Goal: Navigation & Orientation: Find specific page/section

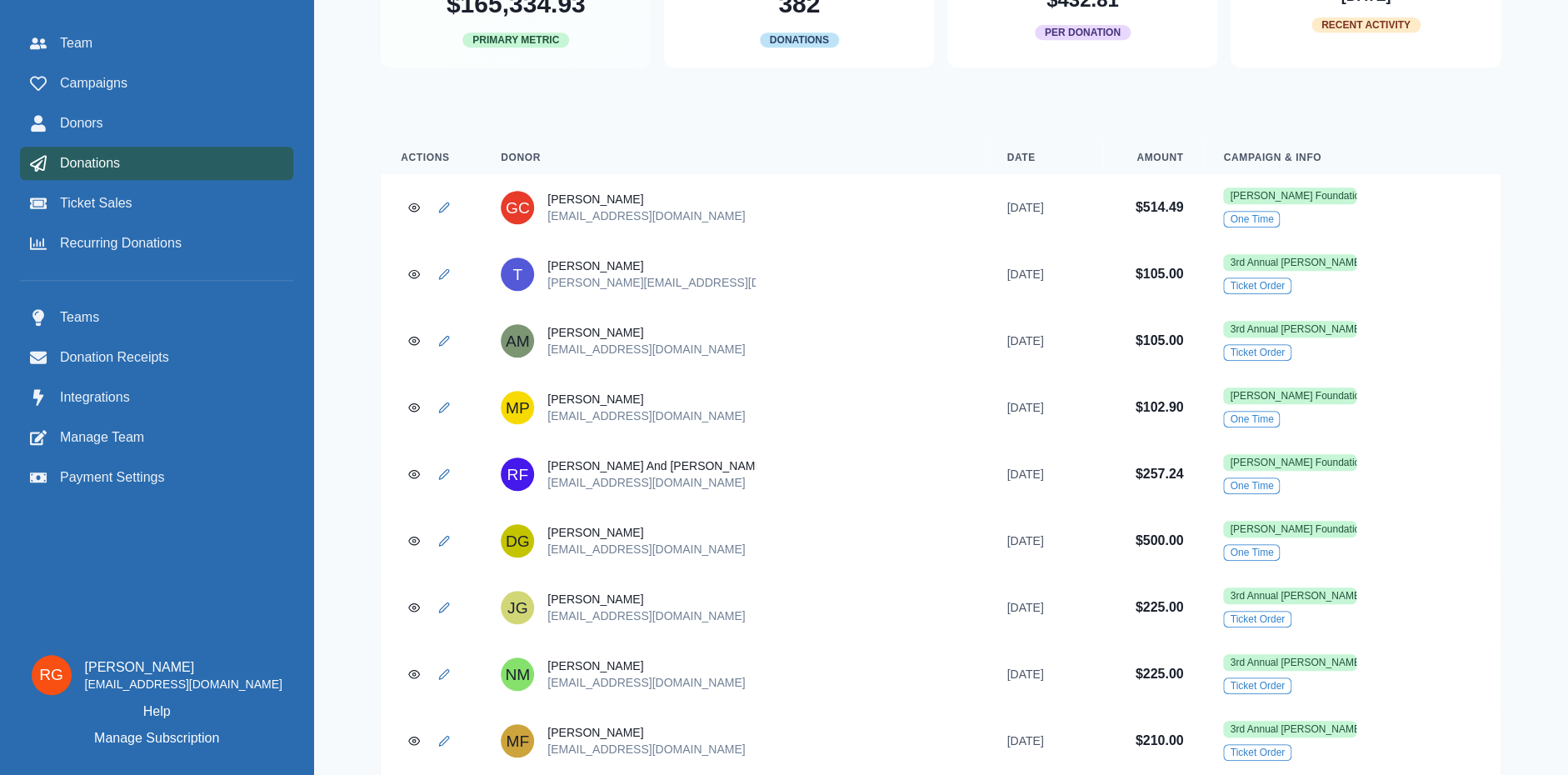
scroll to position [90, 0]
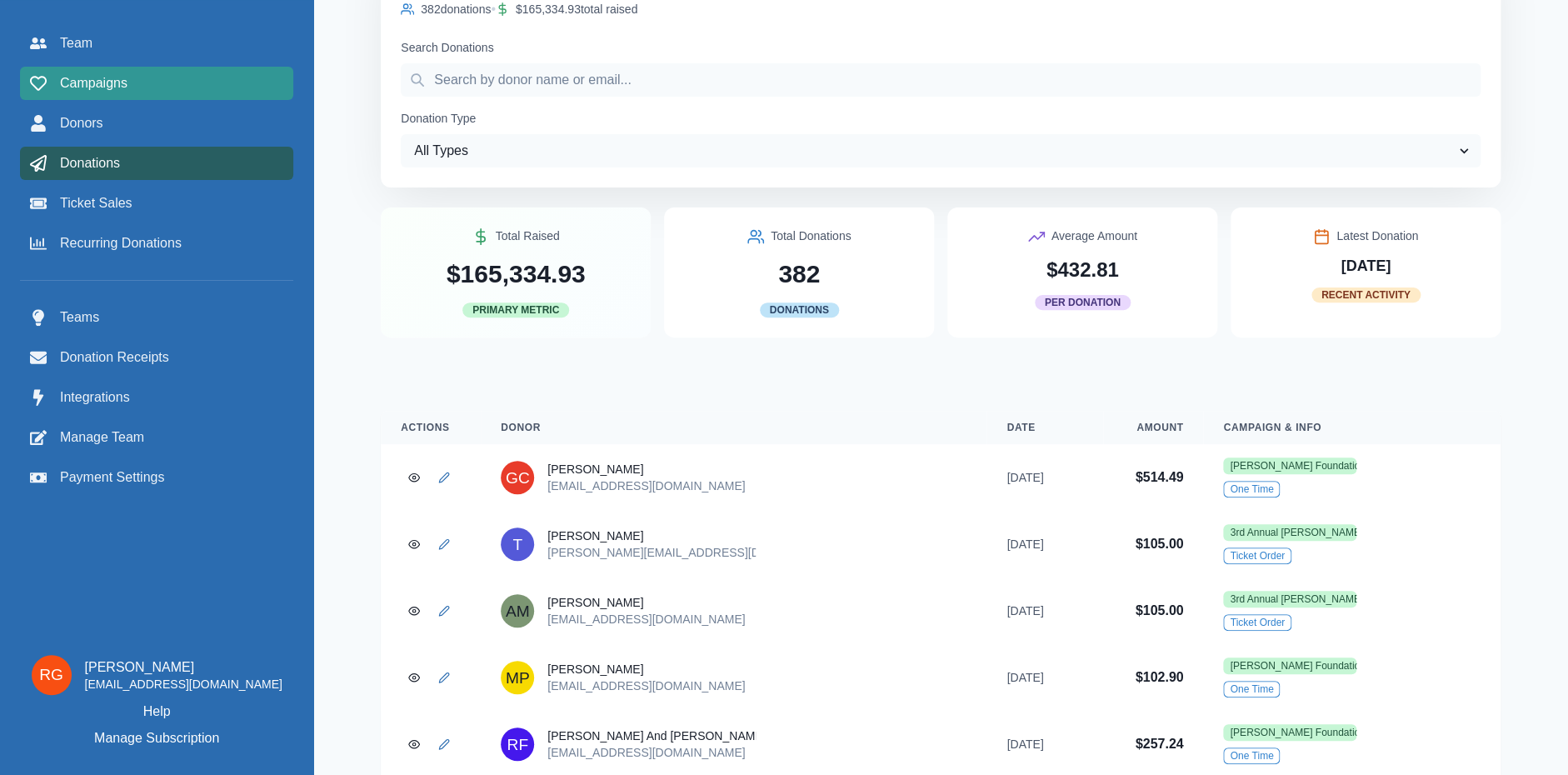
click at [77, 81] on span "Campaigns" at bounding box center [94, 83] width 68 height 20
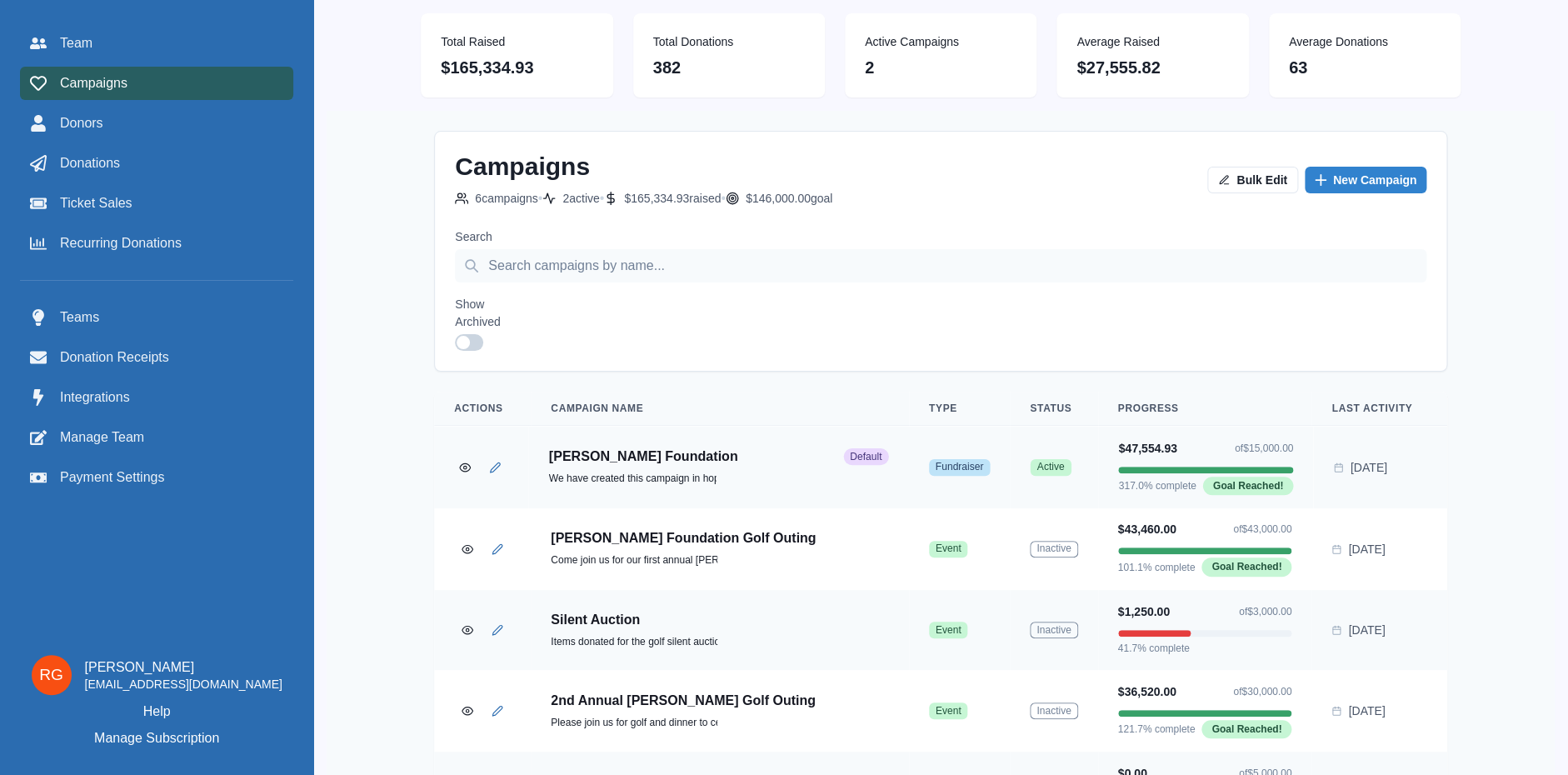
click at [644, 454] on p "[PERSON_NAME] Foundation" at bounding box center [693, 456] width 287 height 17
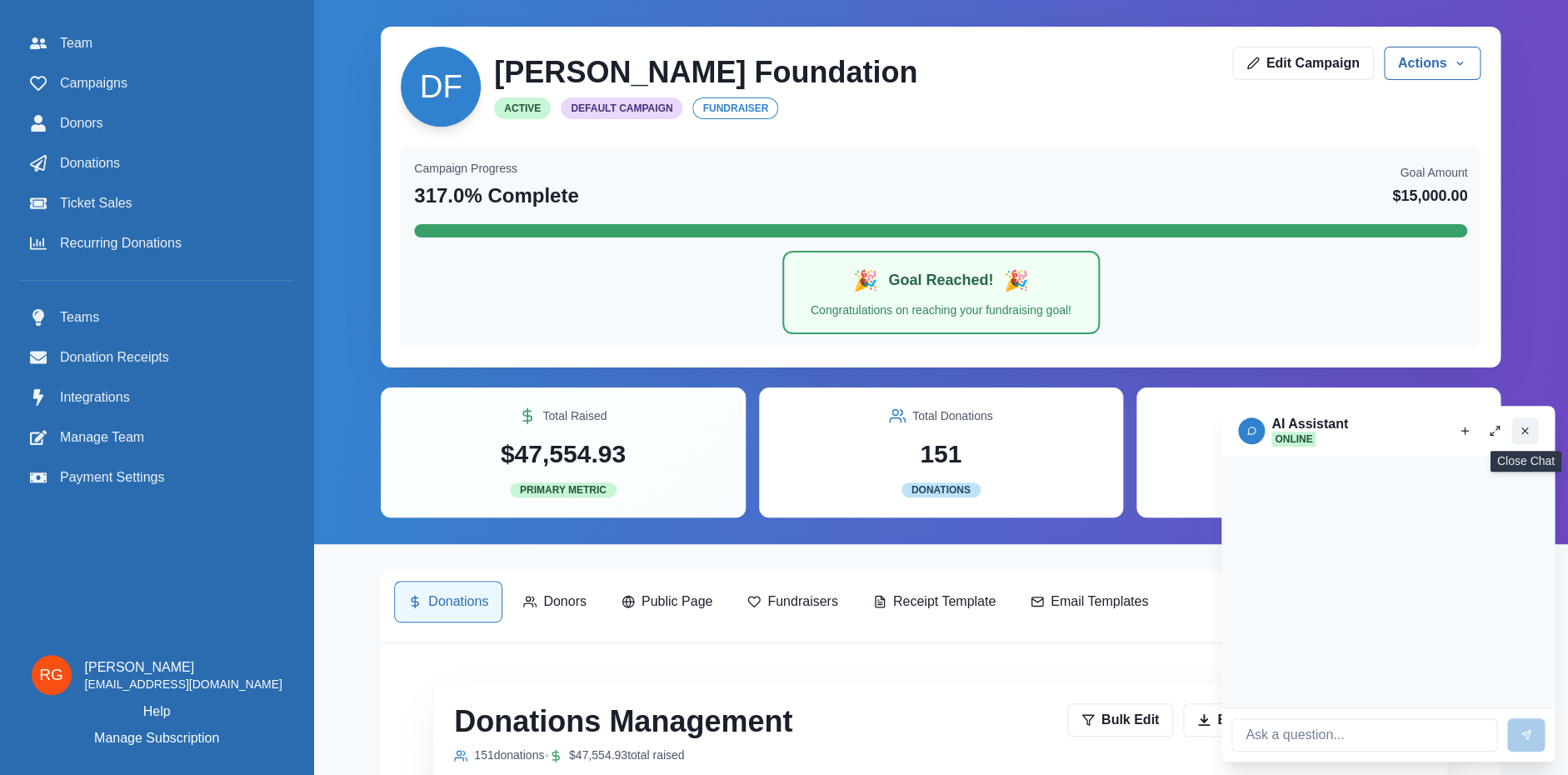
click at [1531, 433] on button "Close chat" at bounding box center [1524, 431] width 27 height 27
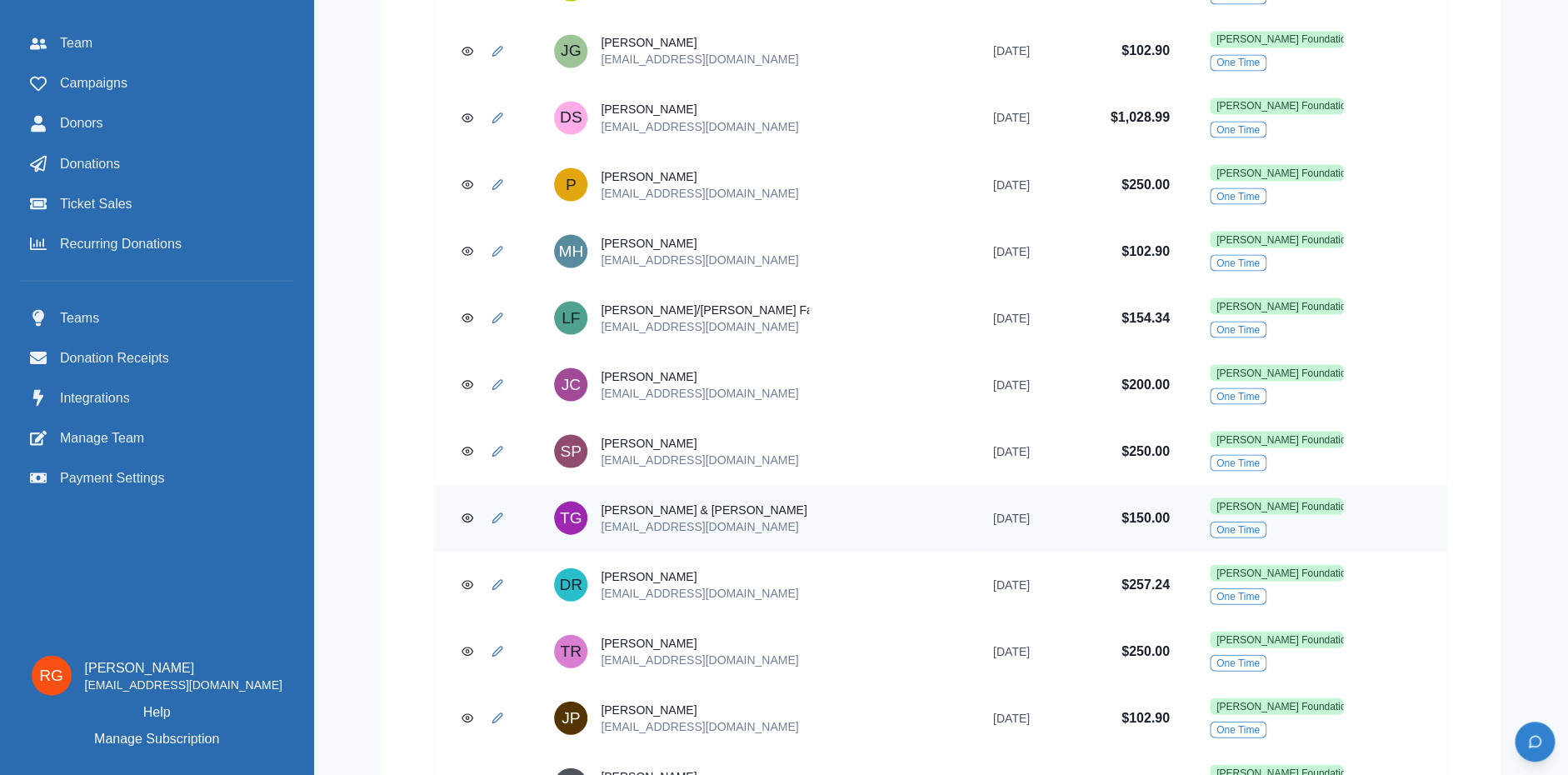
scroll to position [1621, 0]
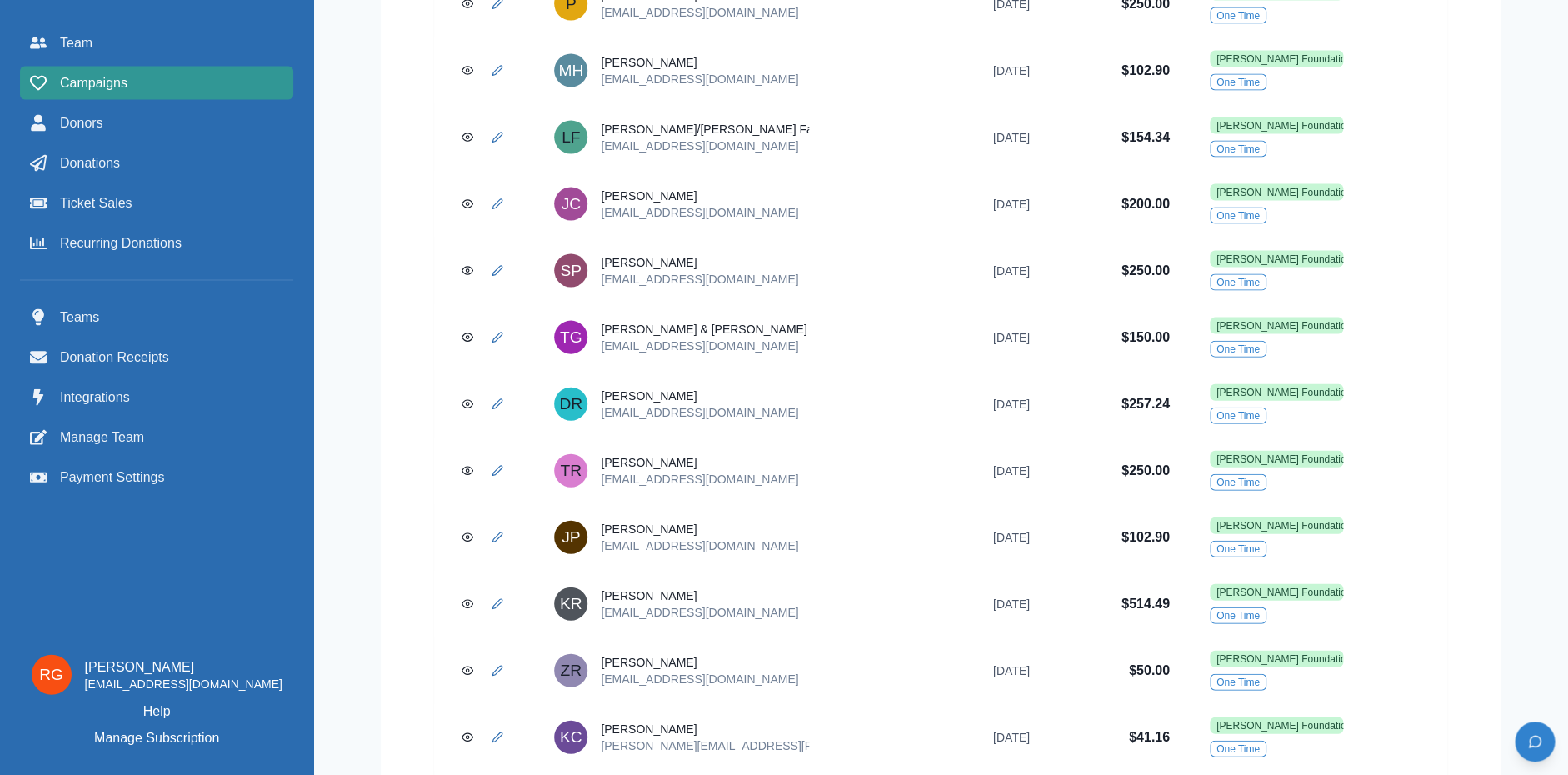
click at [87, 85] on span "Campaigns" at bounding box center [94, 83] width 68 height 20
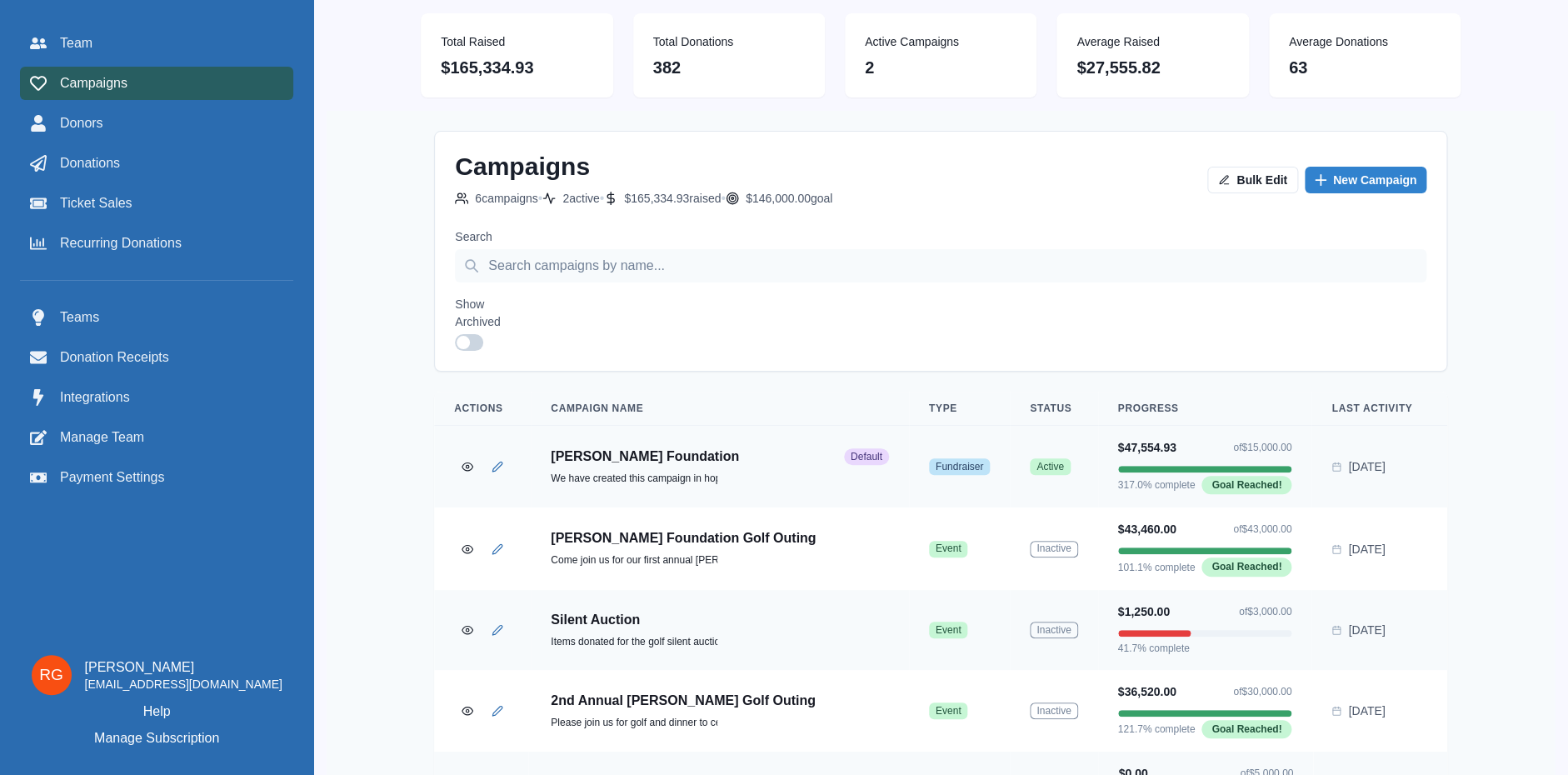
scroll to position [163, 0]
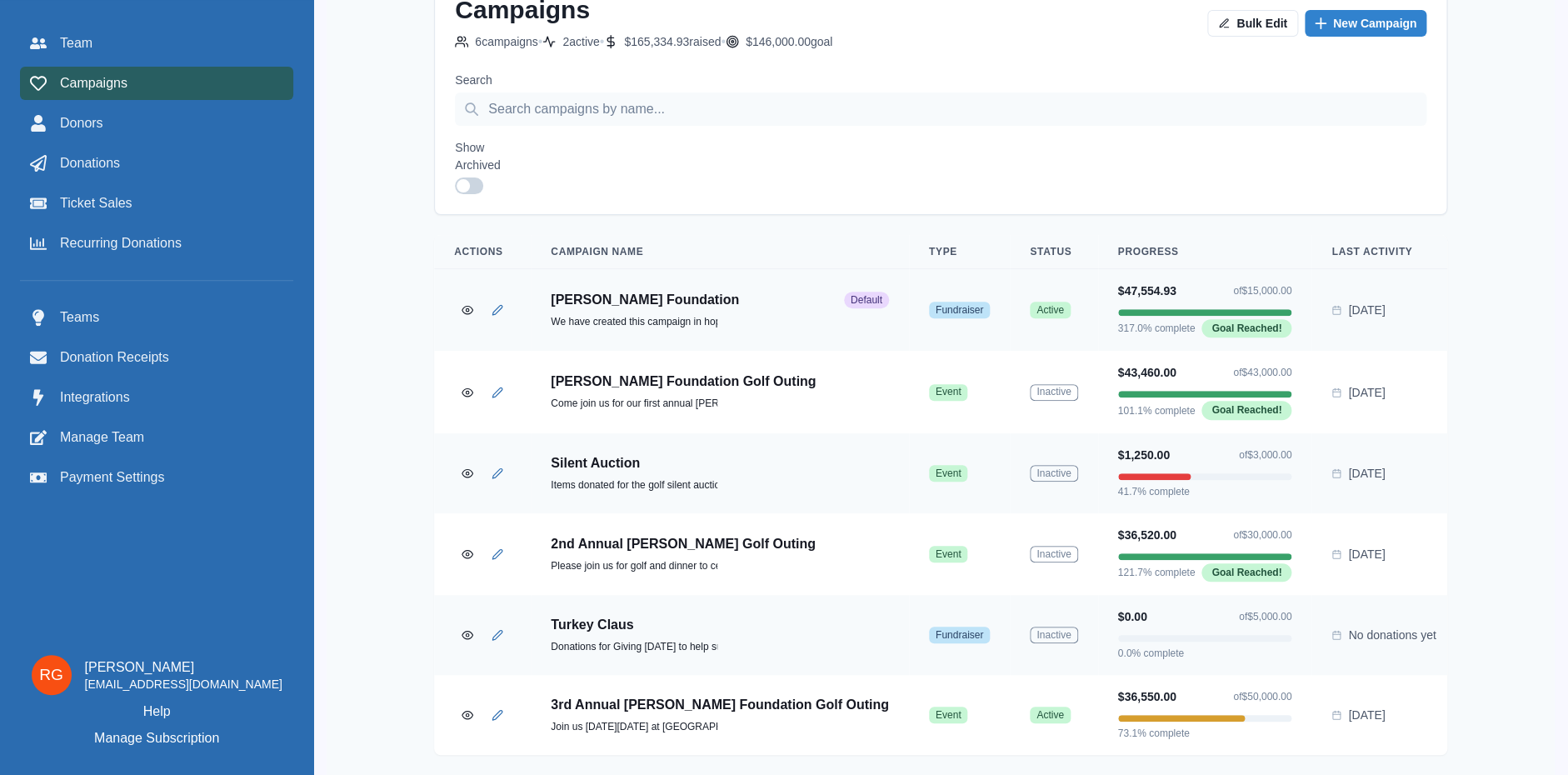
click at [646, 702] on p "3rd Annual [PERSON_NAME] Foundation Golf Outing" at bounding box center [719, 704] width 338 height 17
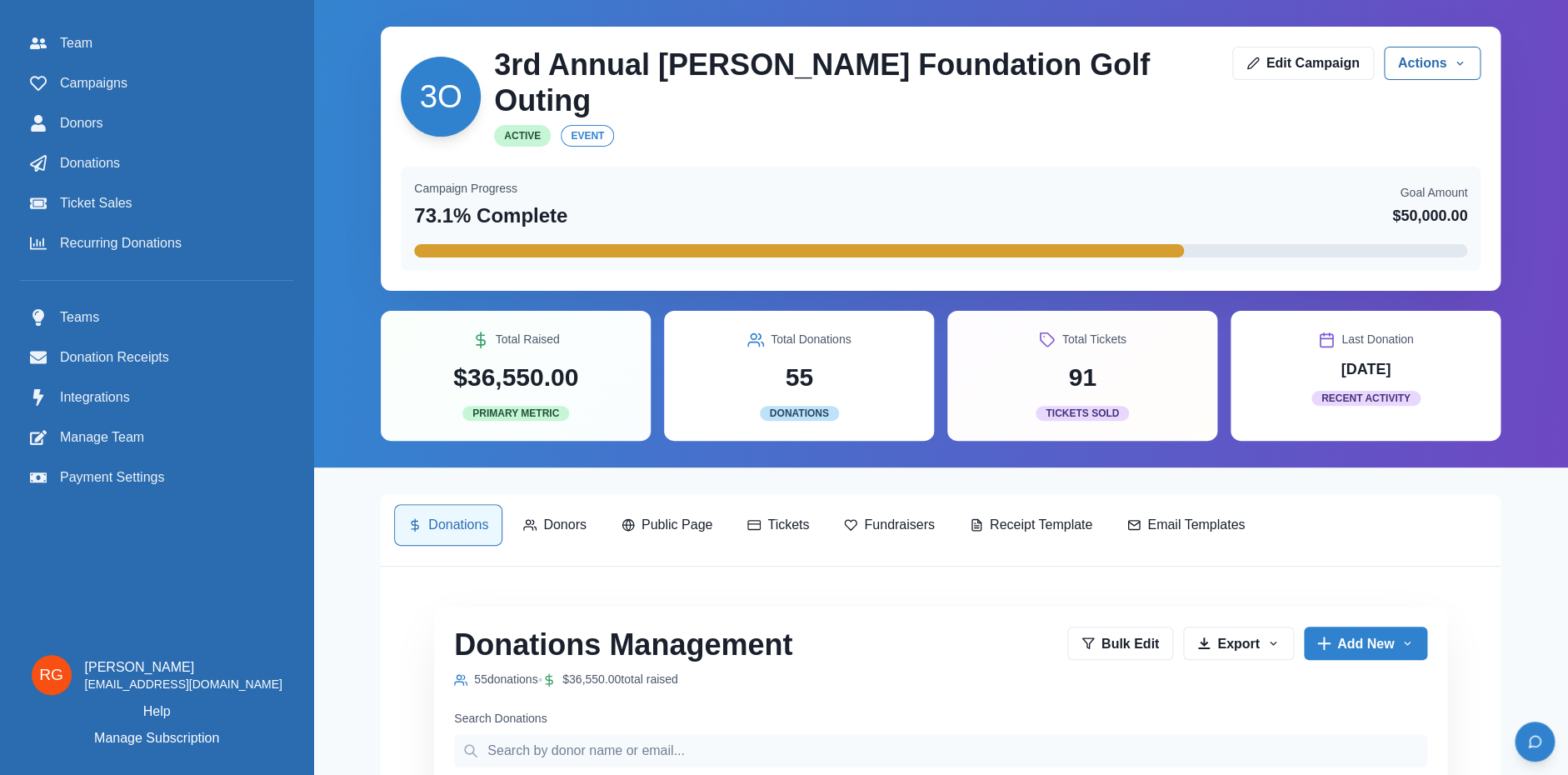
scroll to position [270, 0]
